Goal: Task Accomplishment & Management: Use online tool/utility

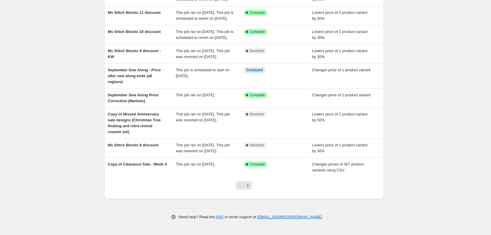
scroll to position [115, 0]
click at [250, 186] on icon "Next" at bounding box center [248, 185] width 6 height 6
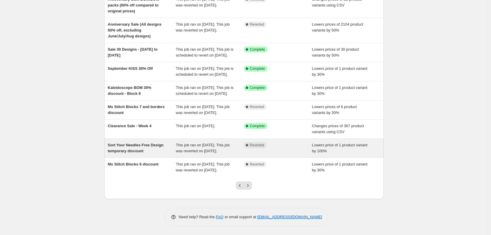
scroll to position [121, 0]
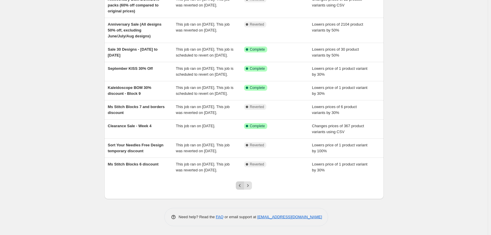
click at [242, 187] on icon "Previous" at bounding box center [240, 185] width 6 height 6
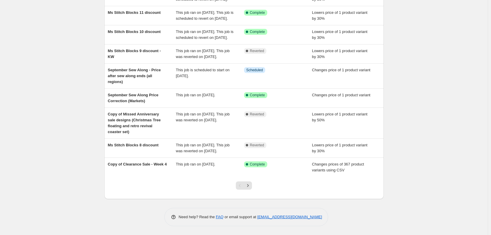
scroll to position [115, 0]
click at [251, 187] on icon "Next" at bounding box center [248, 185] width 6 height 6
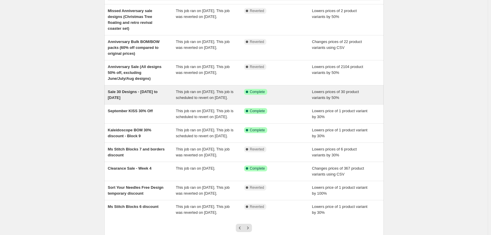
scroll to position [59, 0]
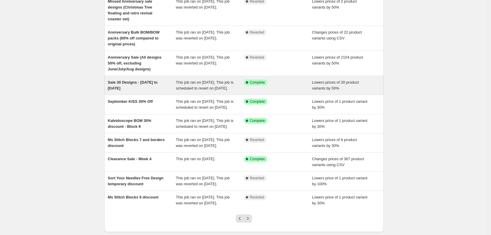
click at [149, 90] on div "Sale 30 Designs - [DATE] to [DATE]" at bounding box center [142, 85] width 68 height 12
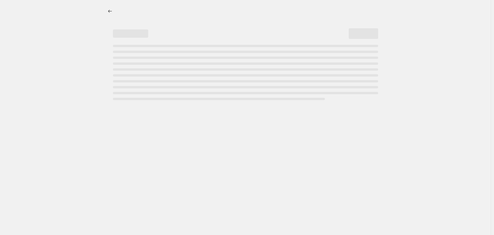
select select "percentage"
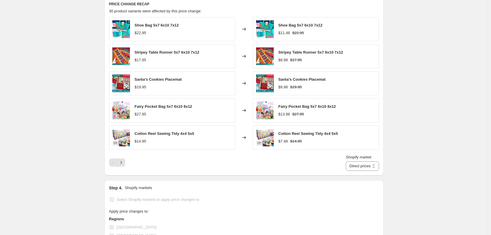
scroll to position [441, 0]
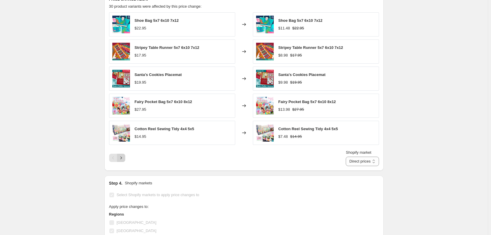
click at [124, 161] on icon "Next" at bounding box center [121, 158] width 6 height 6
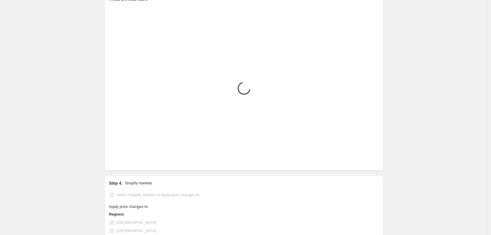
scroll to position [431, 0]
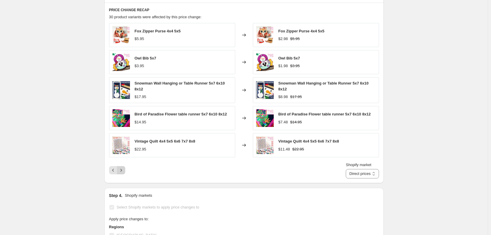
click at [124, 173] on icon "Next" at bounding box center [121, 170] width 6 height 6
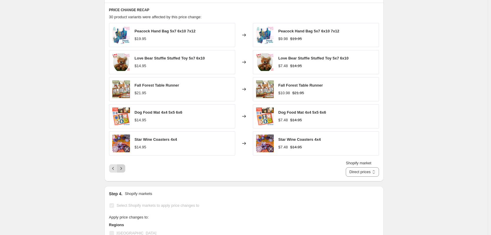
click at [124, 171] on icon "Next" at bounding box center [121, 168] width 6 height 6
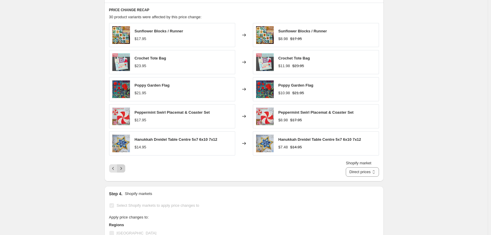
click at [124, 171] on icon "Next" at bounding box center [121, 168] width 6 height 6
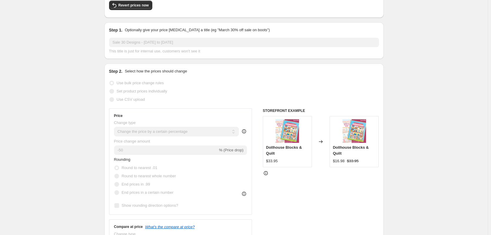
scroll to position [0, 0]
